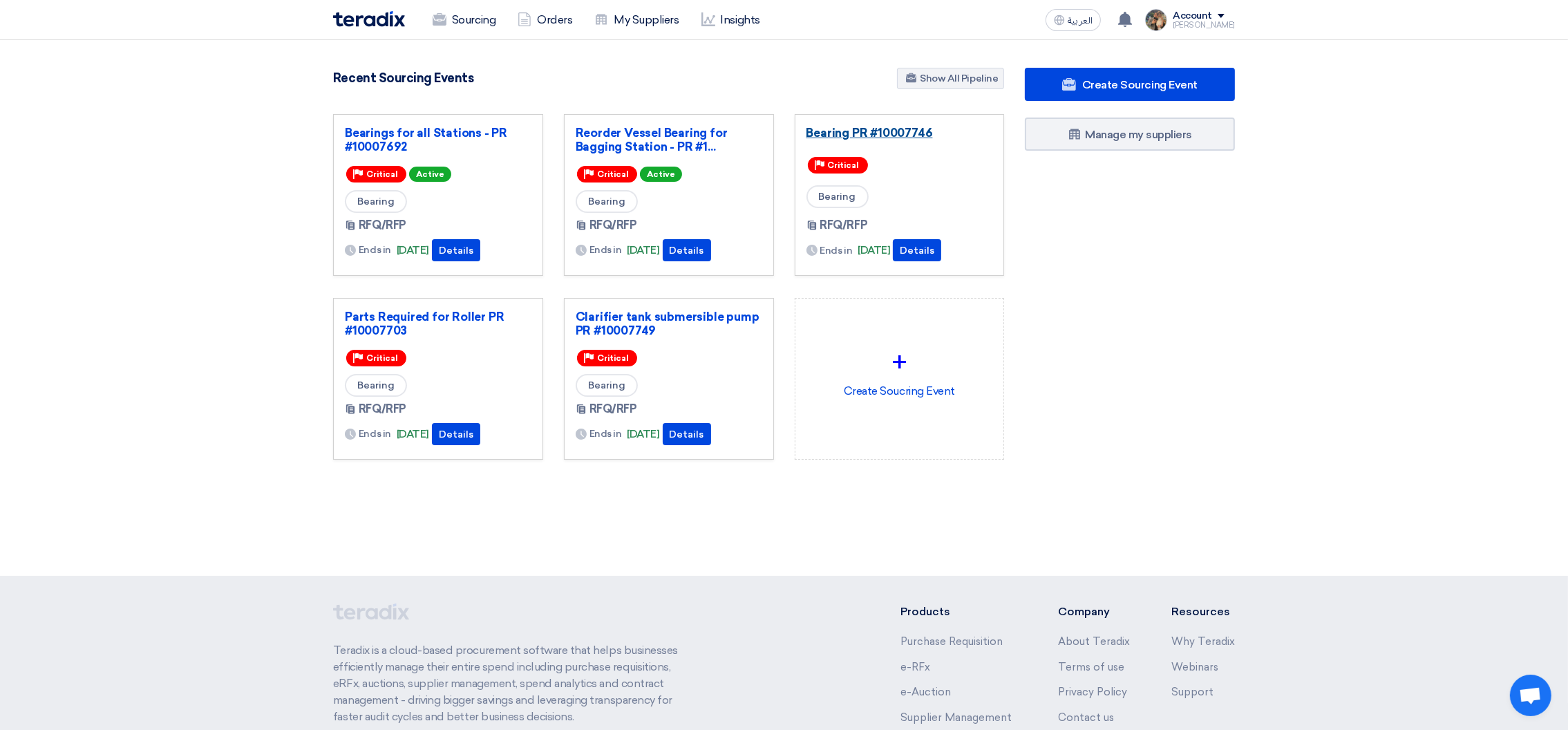
click at [844, 125] on link "Bearing PR #10007746" at bounding box center [899, 132] width 186 height 14
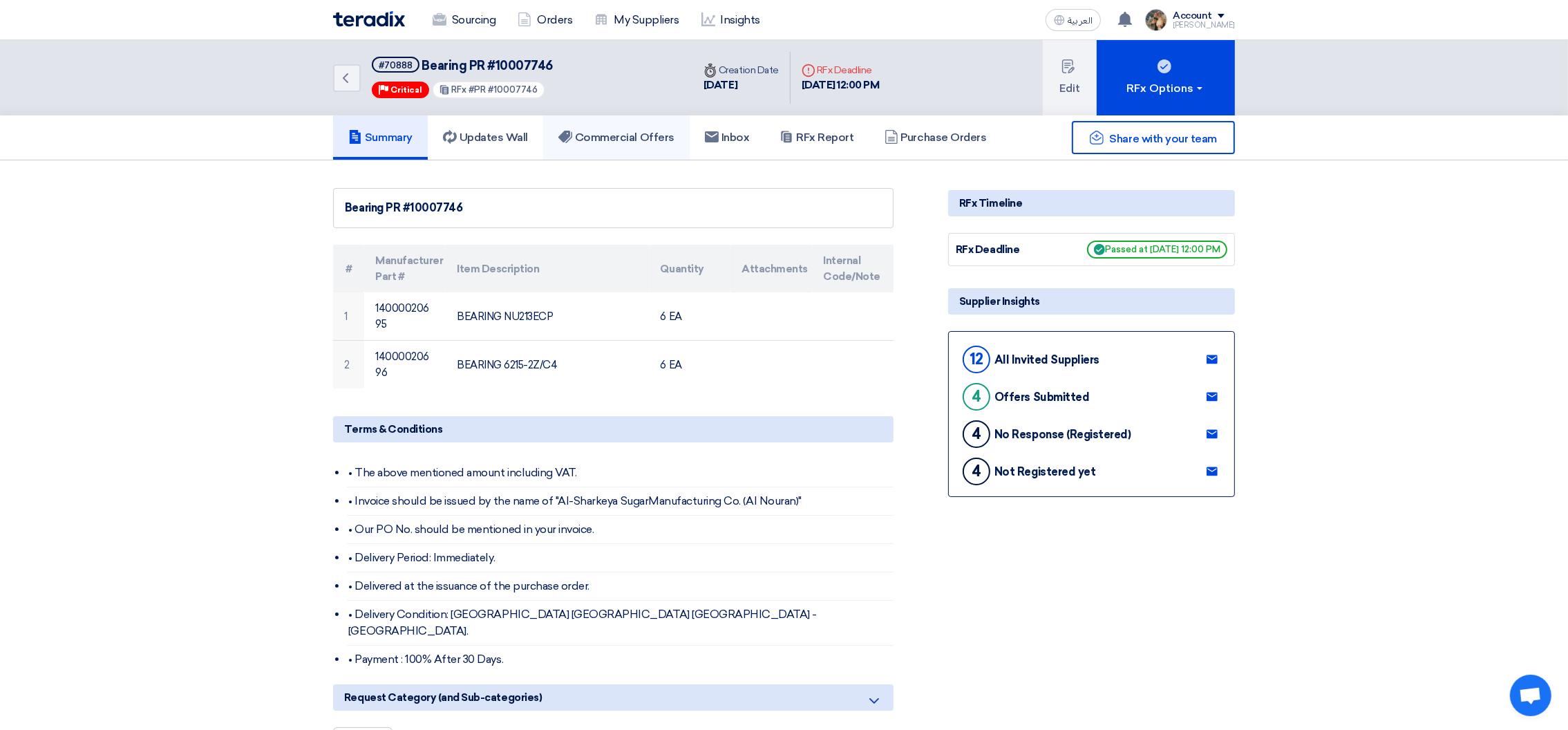
click at [614, 125] on link "Commercial Offers" at bounding box center [616, 138] width 146 height 44
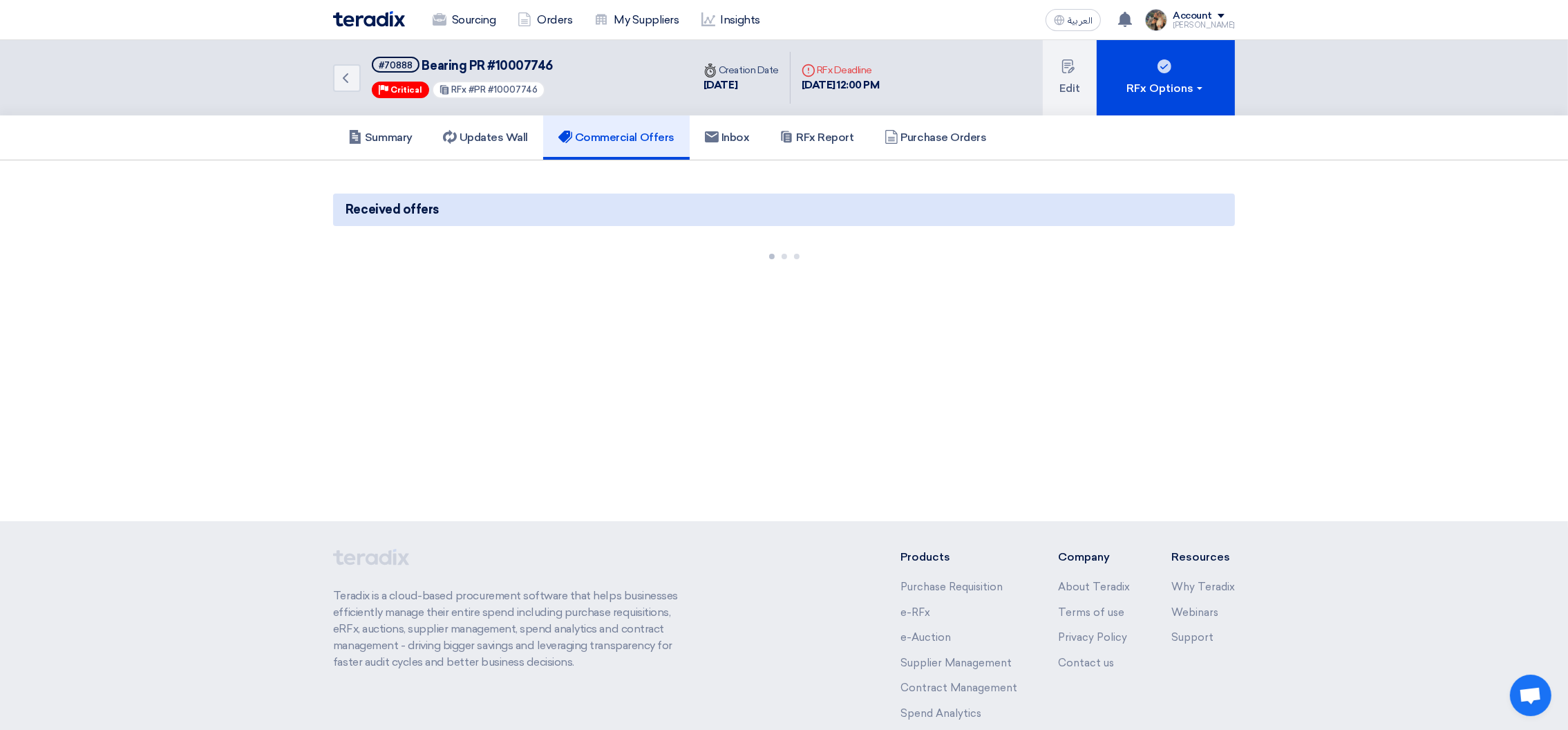
click at [529, 61] on span "Bearing PR #10007746" at bounding box center [487, 65] width 131 height 15
copy span "10007746"
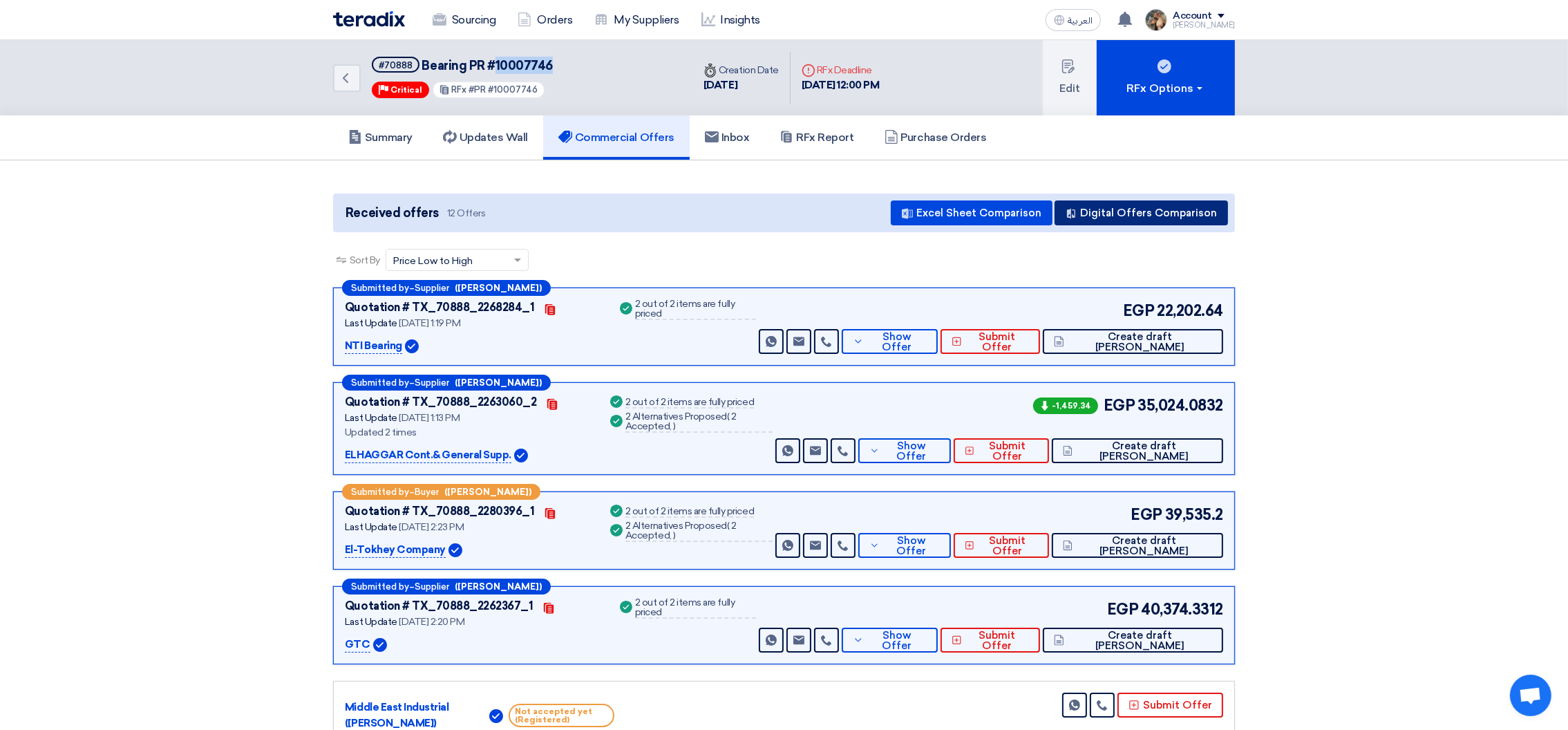
click at [1132, 217] on button "Digital Offers Comparison" at bounding box center [1141, 213] width 174 height 25
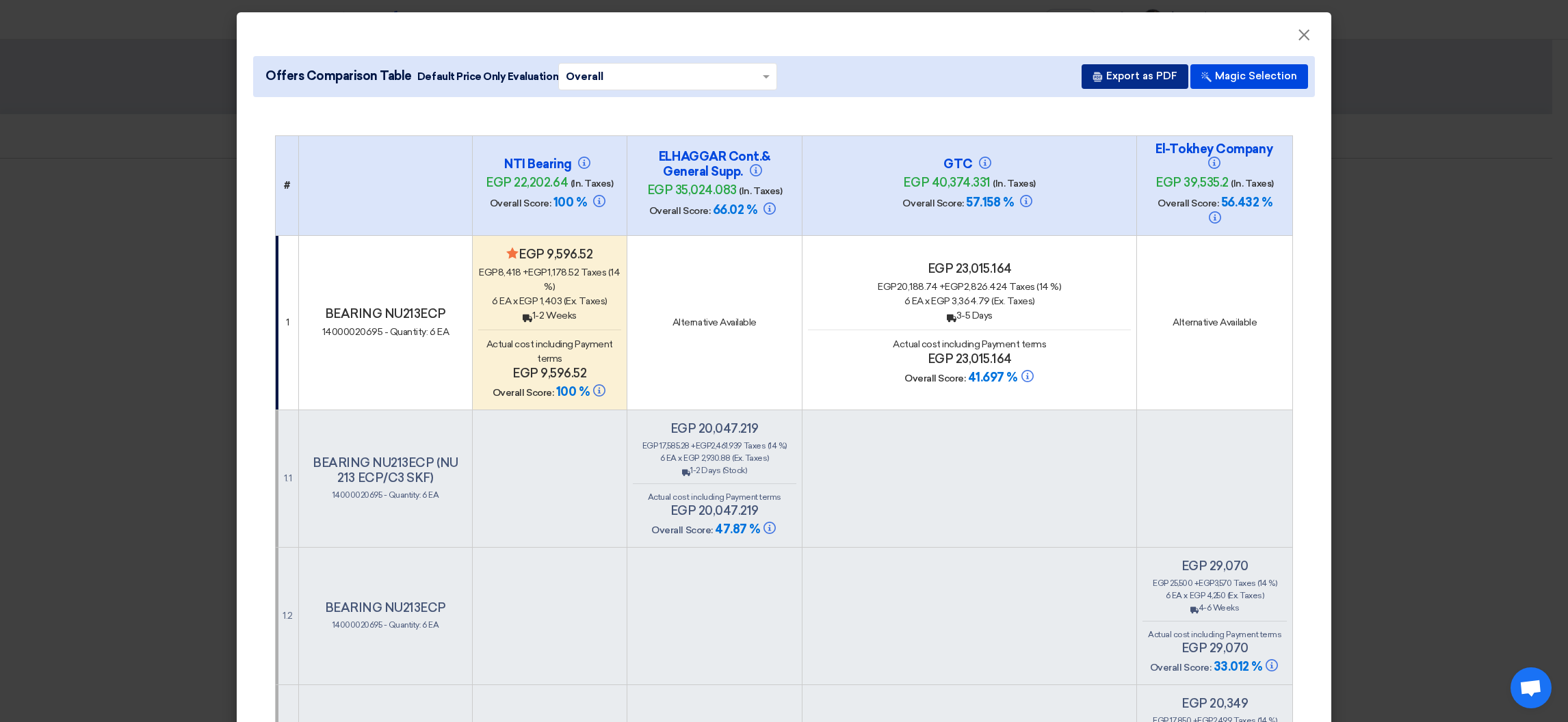
click at [1131, 79] on button "Export as PDF" at bounding box center [1135, 77] width 107 height 24
click at [1303, 31] on button "×" at bounding box center [1303, 35] width 36 height 27
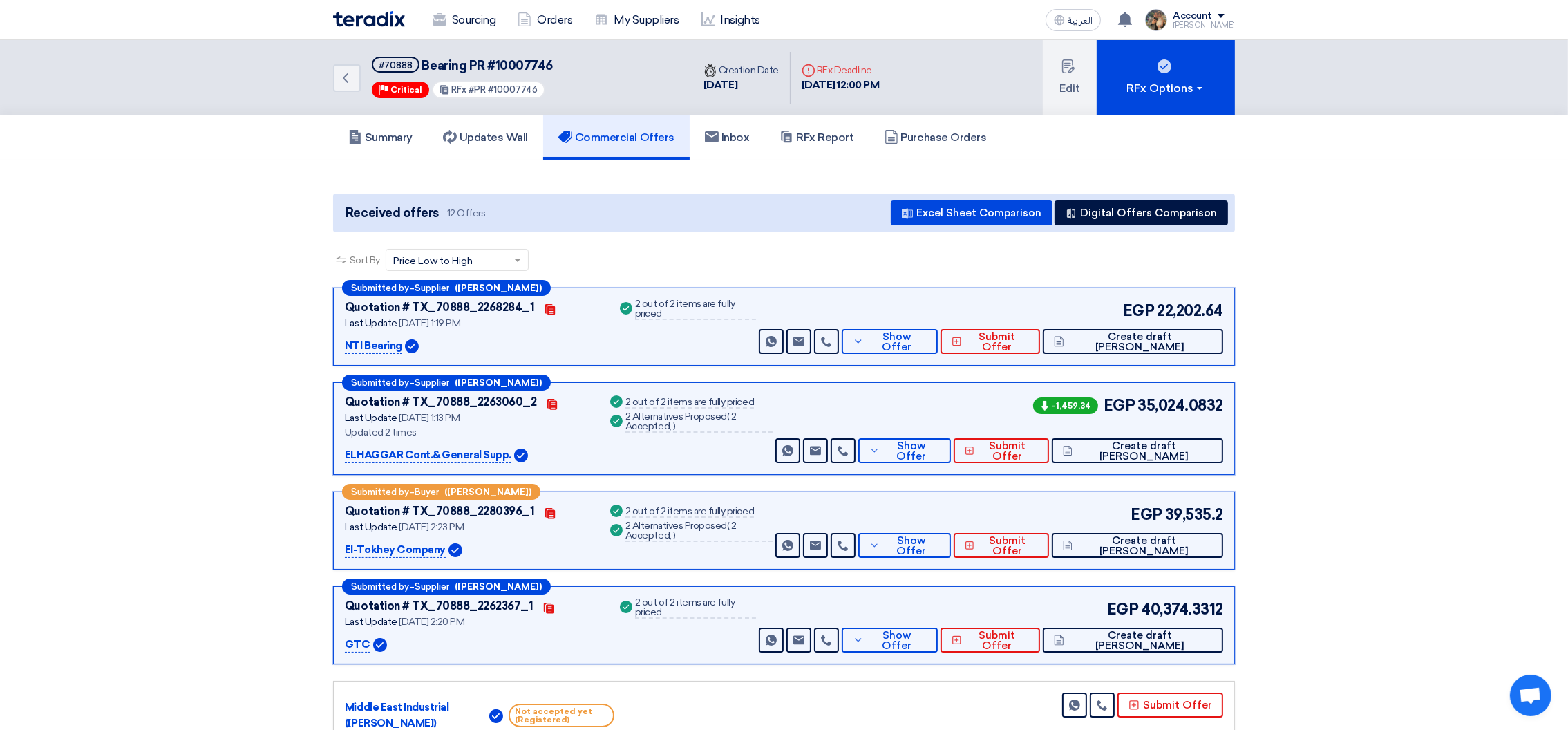
click at [431, 58] on span "Bearing PR #10007746" at bounding box center [487, 65] width 131 height 15
drag, startPoint x: 431, startPoint y: 57, endPoint x: 521, endPoint y: 56, distance: 90.0
click at [521, 58] on span "Bearing PR #10007746" at bounding box center [487, 65] width 131 height 15
copy span "Bearing PR #10007746"
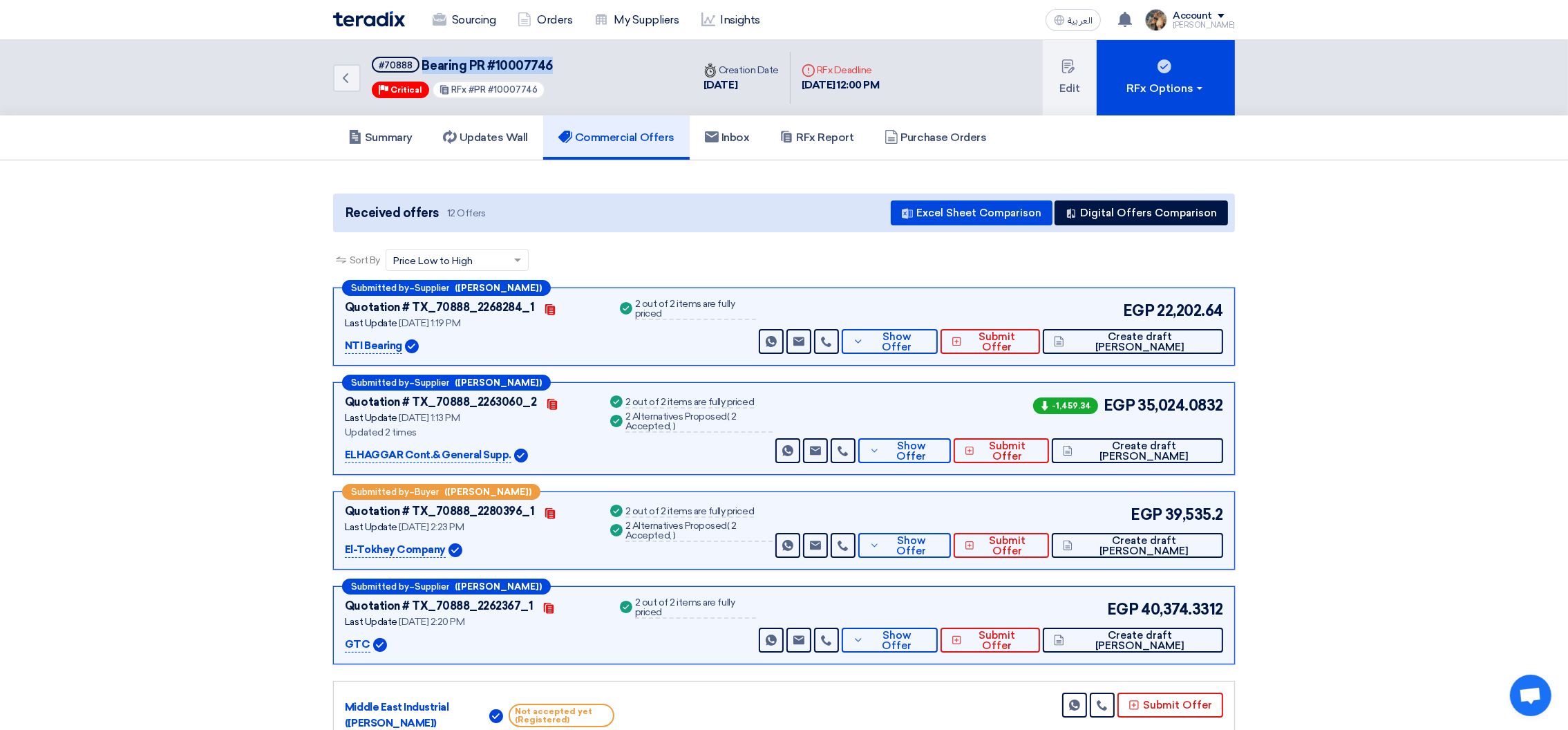
drag, startPoint x: 648, startPoint y: 304, endPoint x: 651, endPoint y: 329, distance: 25.2
drag, startPoint x: 346, startPoint y: 280, endPoint x: 1313, endPoint y: 653, distance: 1036.4
click at [1313, 653] on section "Received offers 12 Offers Excel Sheet Comparison Digital Offers Comparison Sort…" at bounding box center [784, 710] width 1568 height 1099
click at [1307, 480] on section "Received offers 12 Offers Excel Sheet Comparison Digital Offers Comparison Sort…" at bounding box center [784, 710] width 1568 height 1099
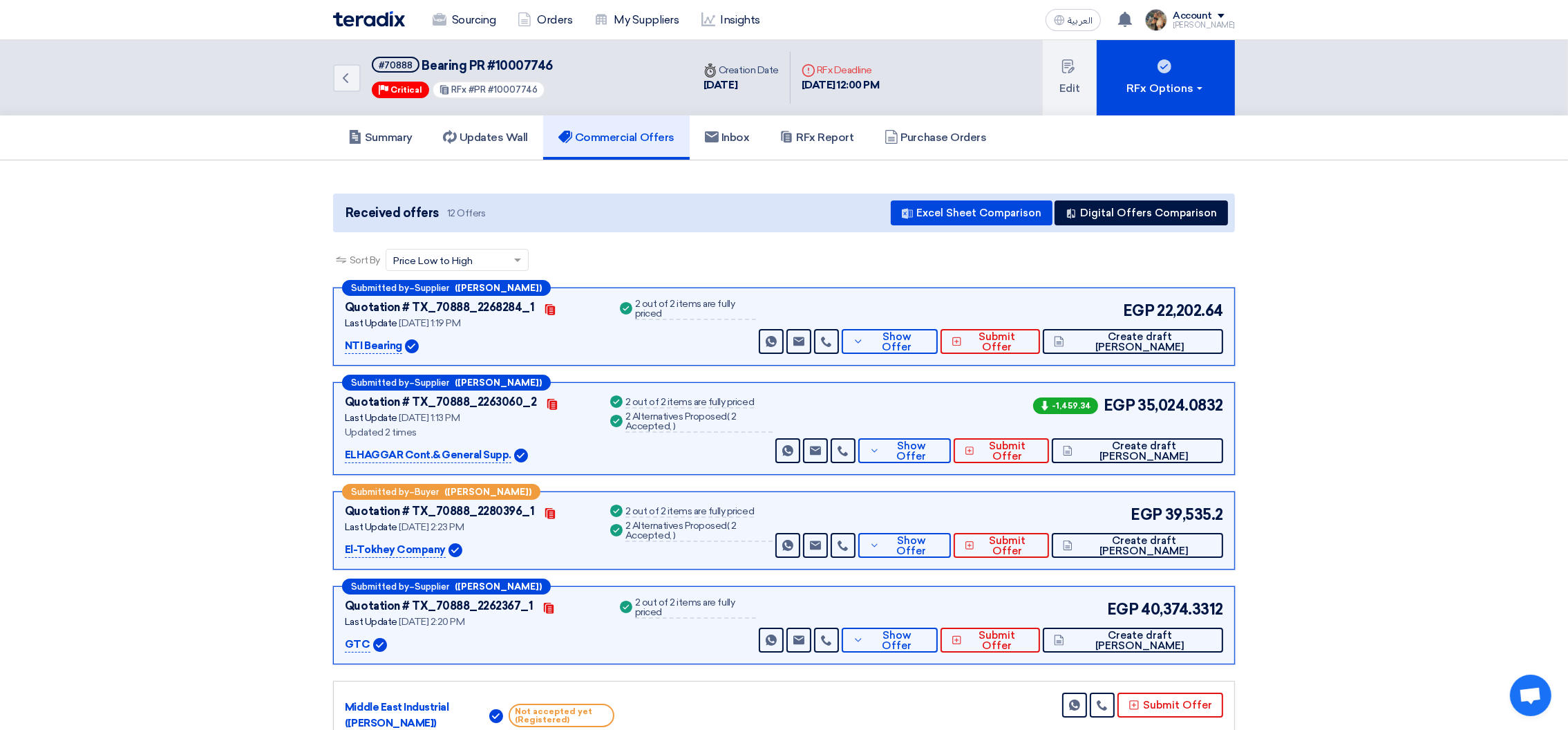
click at [786, 229] on div "Received offers 12 Offers Excel Sheet Comparison Digital Offers Comparison" at bounding box center [784, 213] width 902 height 39
drag, startPoint x: 345, startPoint y: 208, endPoint x: 1339, endPoint y: 404, distance: 1013.1
click at [1305, 585] on section "Received offers 12 Offers Excel Sheet Comparison Digital Offers Comparison Sort…" at bounding box center [784, 710] width 1568 height 1099
click at [1344, 368] on section "Received offers 12 Offers Excel Sheet Comparison Digital Offers Comparison Sort…" at bounding box center [784, 710] width 1568 height 1099
click at [702, 262] on div "Sort By Sort by × Price Low to High ×" at bounding box center [784, 268] width 902 height 39
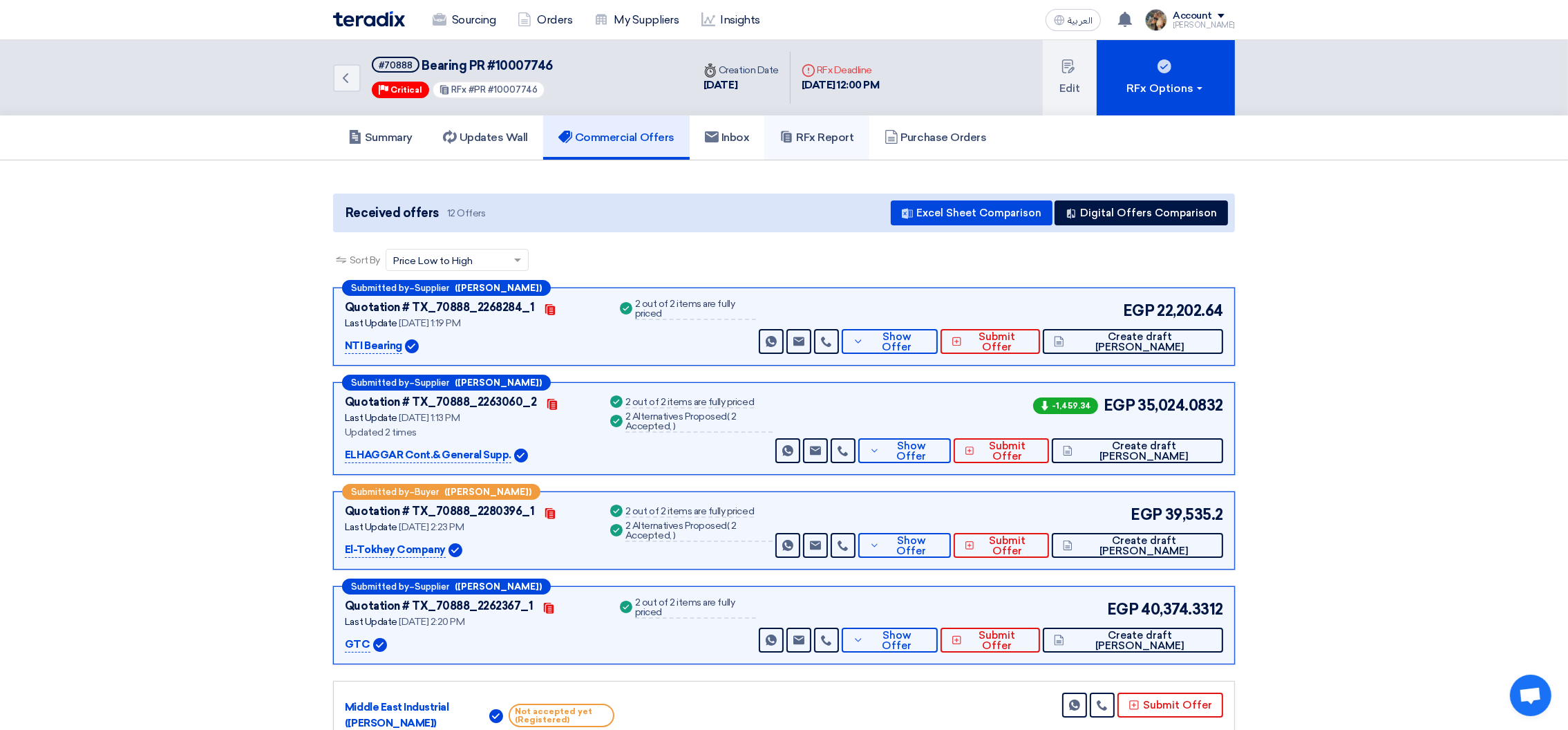
click at [822, 147] on link "RFx Report" at bounding box center [816, 138] width 104 height 44
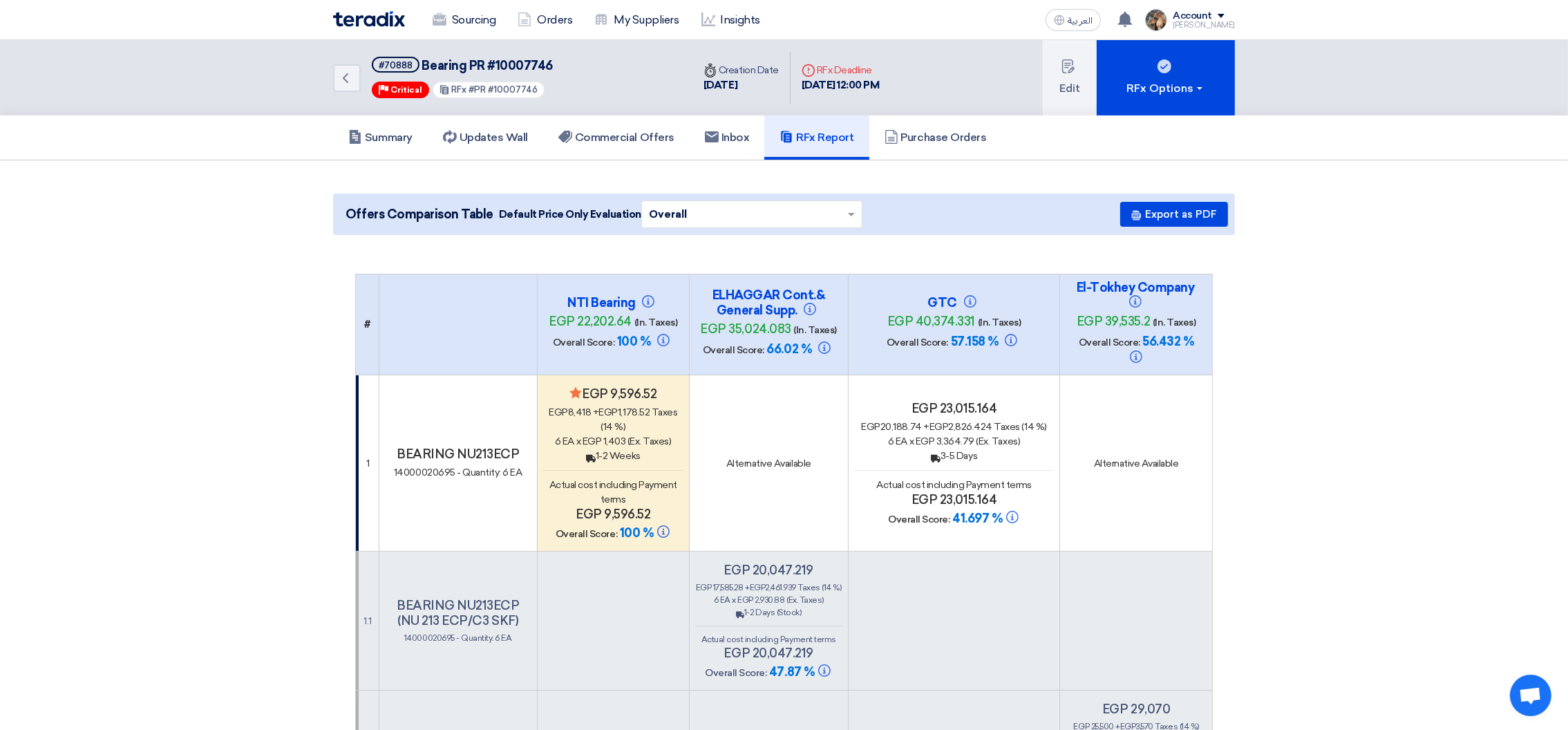
click at [514, 63] on span "Bearing PR #10007746" at bounding box center [487, 65] width 131 height 15
copy span "10007746"
